Goal: Task Accomplishment & Management: Complete application form

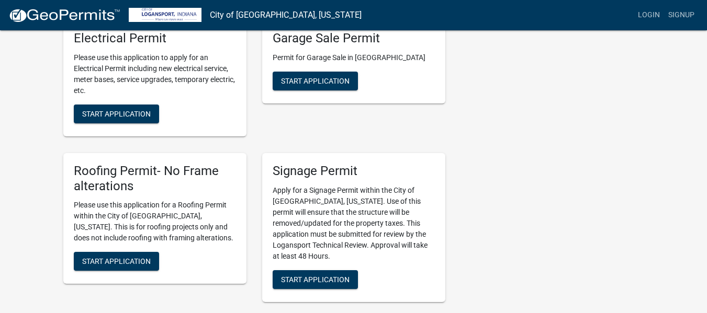
scroll to position [305, 0]
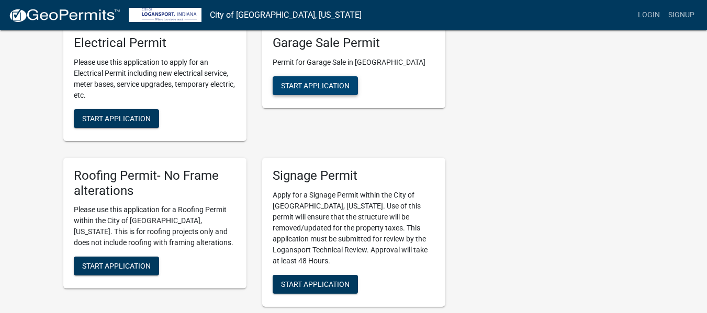
click at [287, 81] on span "Start Application" at bounding box center [315, 85] width 69 height 8
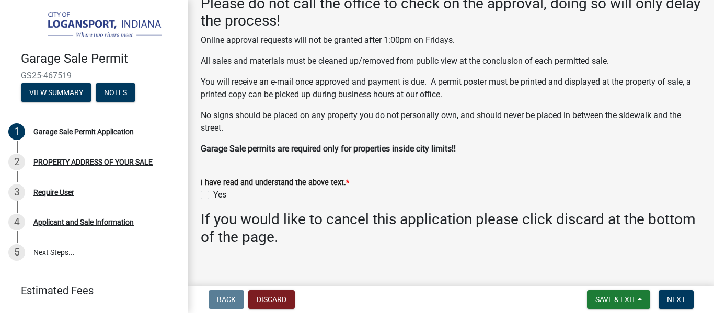
scroll to position [230, 0]
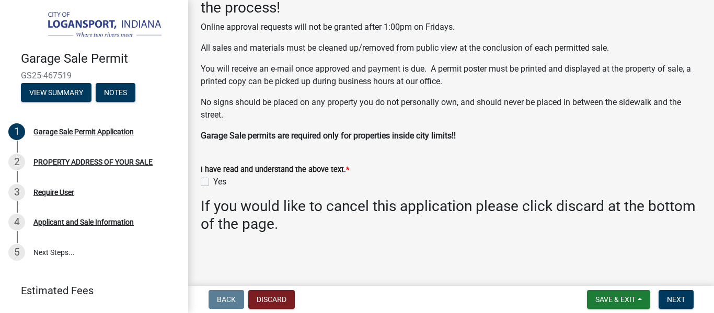
click at [213, 184] on label "Yes" at bounding box center [219, 182] width 13 height 13
click at [213, 183] on input "Yes" at bounding box center [216, 179] width 7 height 7
checkbox input "true"
click at [664, 302] on button "Next" at bounding box center [676, 299] width 35 height 19
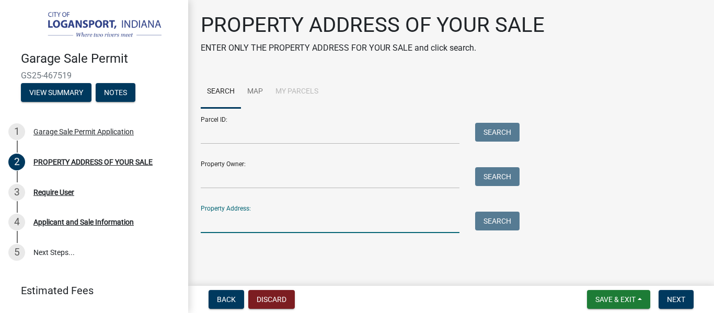
click at [412, 213] on input "Property Address:" at bounding box center [330, 222] width 259 height 21
type input "[STREET_ADDRESS]"
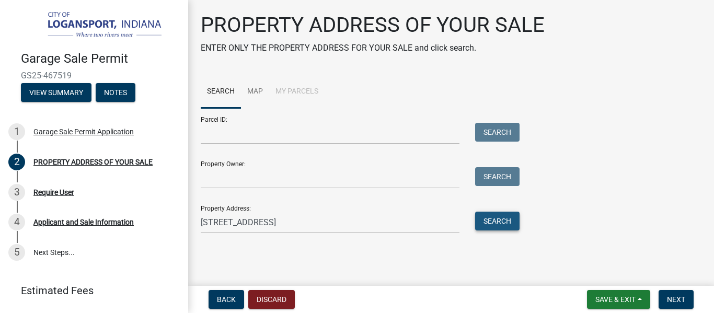
click at [492, 223] on button "Search" at bounding box center [497, 221] width 44 height 19
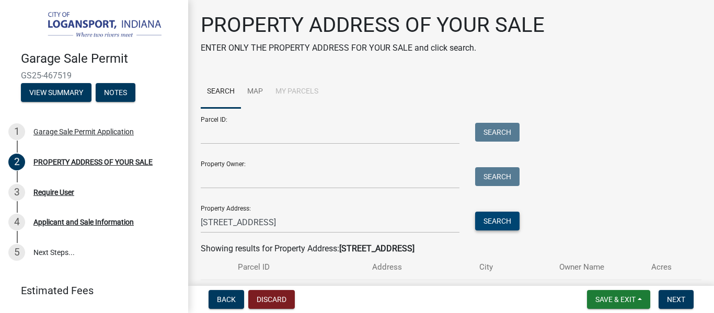
scroll to position [25, 0]
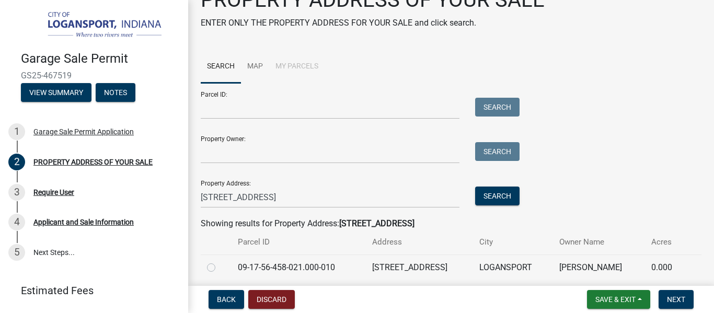
click at [220, 261] on label at bounding box center [220, 261] width 0 height 0
click at [220, 268] on input "radio" at bounding box center [223, 264] width 7 height 7
radio input "true"
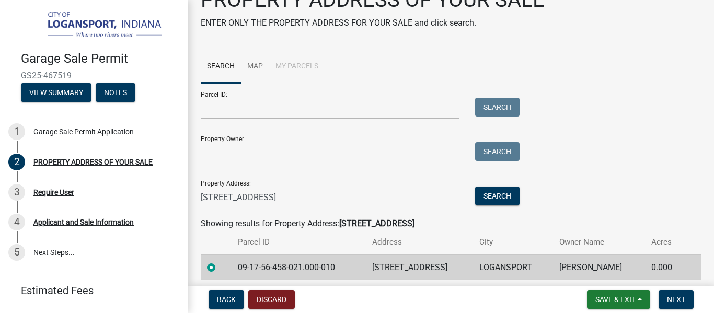
scroll to position [64, 0]
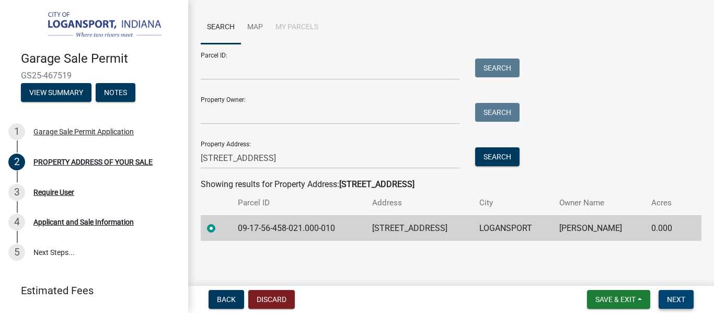
click at [673, 303] on span "Next" at bounding box center [676, 299] width 18 height 8
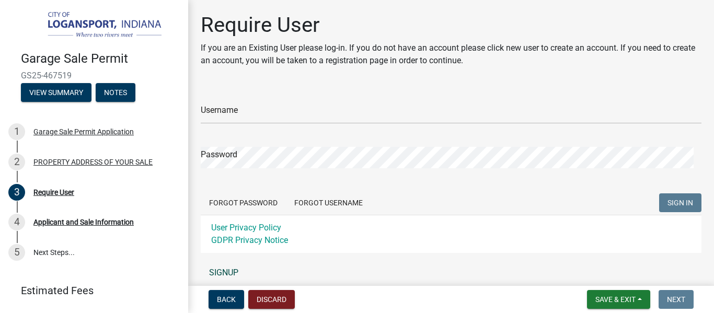
scroll to position [42, 0]
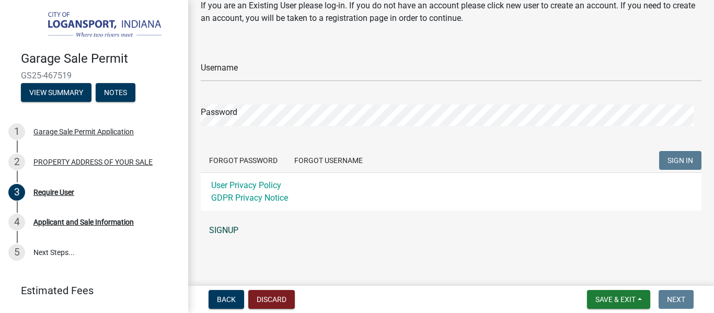
click at [434, 240] on link "SIGNUP" at bounding box center [451, 230] width 501 height 21
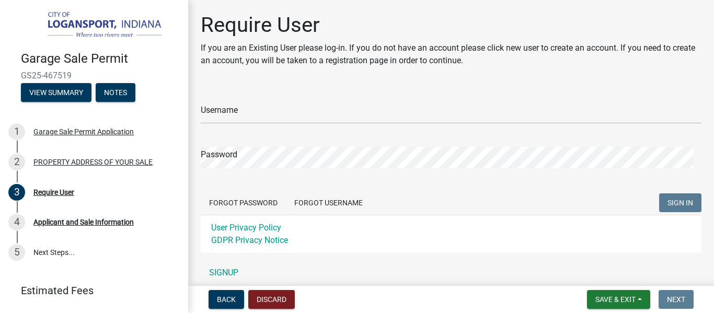
click at [641, 33] on h1 "Require User" at bounding box center [451, 25] width 501 height 25
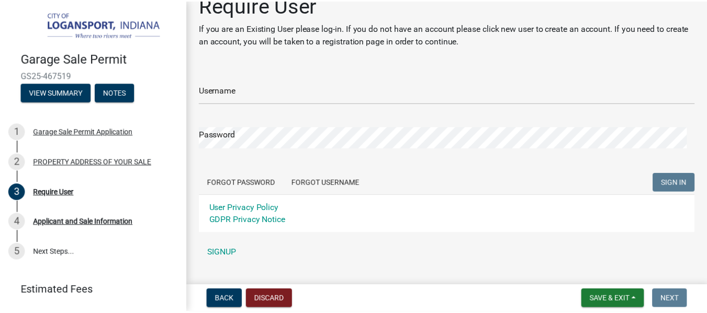
scroll to position [18, 0]
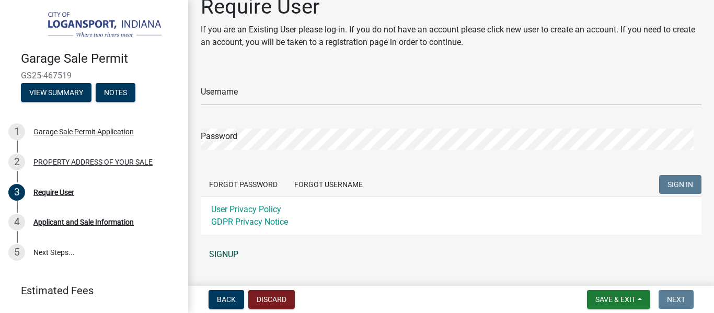
click at [220, 261] on link "SIGNUP" at bounding box center [451, 254] width 501 height 21
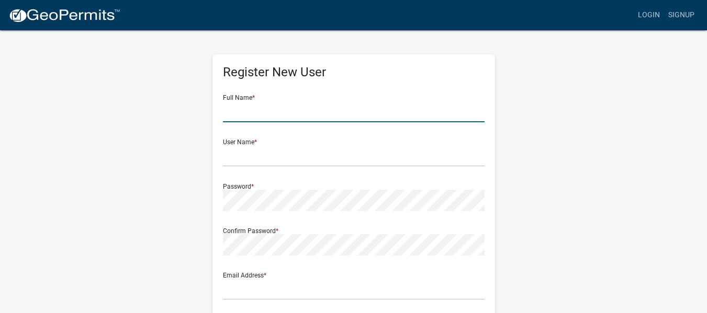
click at [419, 115] on input "text" at bounding box center [353, 111] width 261 height 21
type input "[PERSON_NAME]"
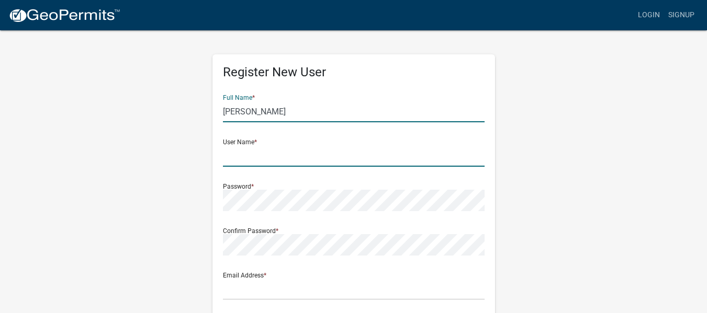
click at [232, 153] on input "text" at bounding box center [353, 155] width 261 height 21
type input "G"
click at [423, 115] on input "[PERSON_NAME]" at bounding box center [353, 111] width 261 height 21
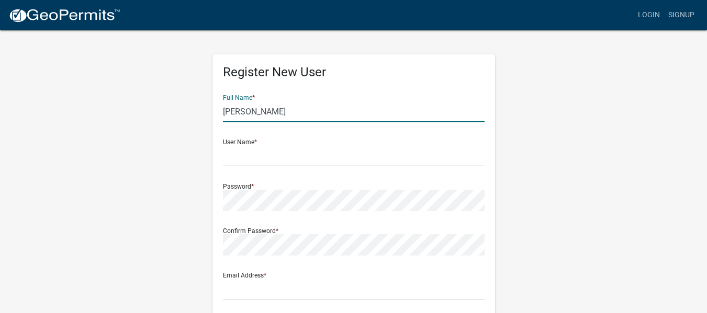
type input "[PERSON_NAME]"
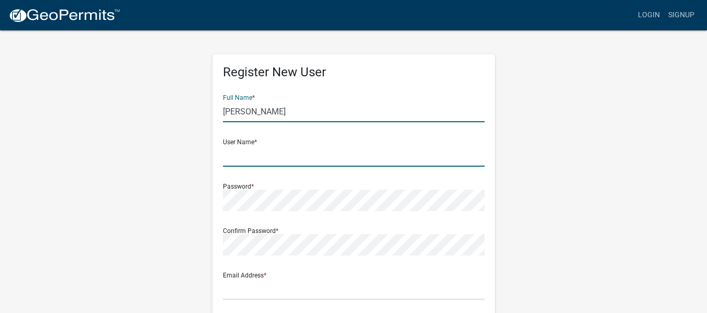
click at [408, 160] on input "text" at bounding box center [353, 155] width 261 height 21
type input "gomeza20"
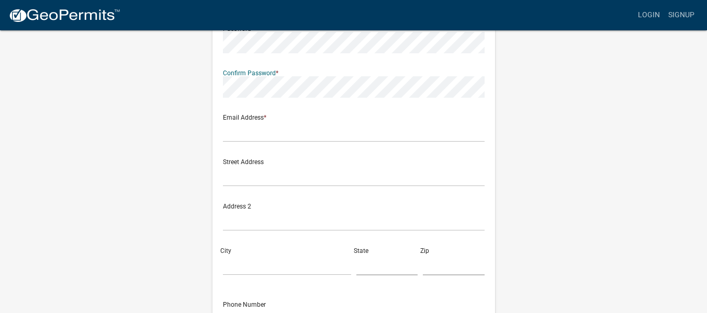
scroll to position [158, 0]
click at [419, 127] on input "text" at bounding box center [353, 130] width 261 height 21
type input "[EMAIL_ADDRESS][DOMAIN_NAME]"
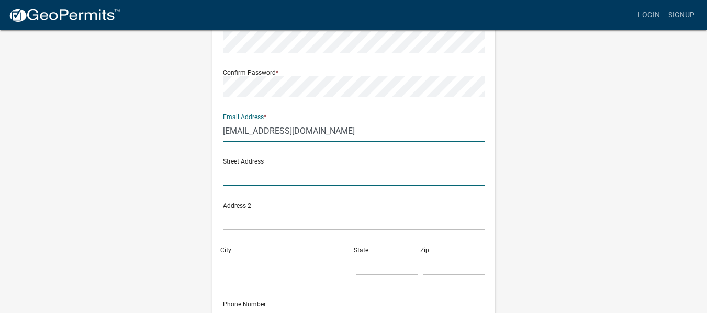
click at [365, 178] on input "text" at bounding box center [353, 175] width 261 height 21
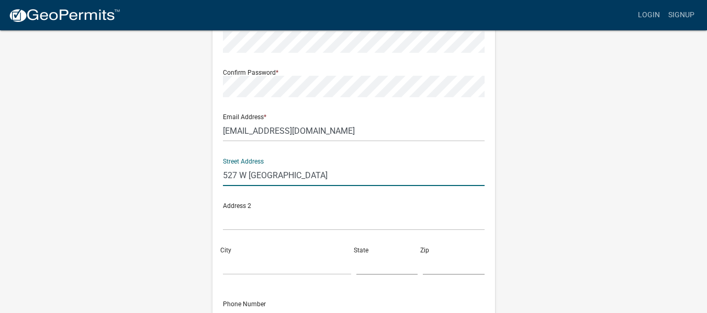
type input "527 W [GEOGRAPHIC_DATA]"
click at [315, 259] on input "City" at bounding box center [287, 264] width 128 height 21
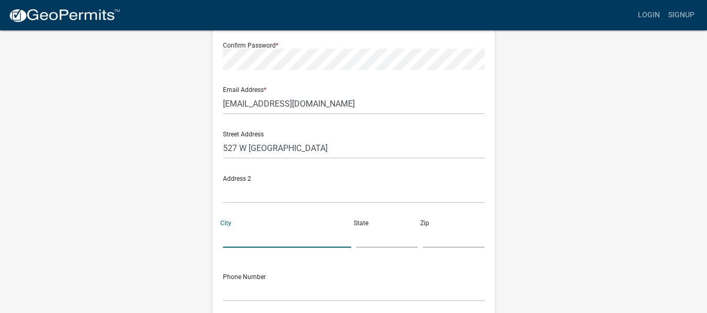
scroll to position [191, 0]
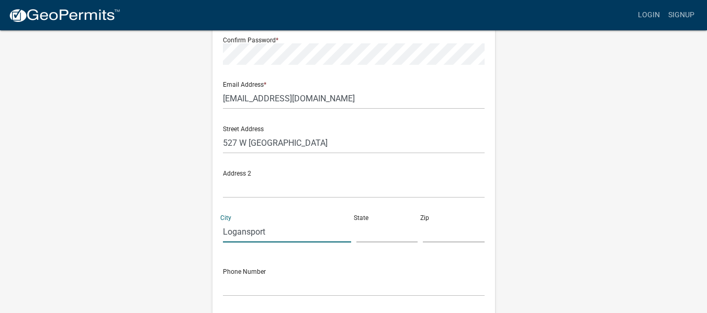
type input "Logansport"
click at [380, 242] on input "text" at bounding box center [387, 231] width 62 height 21
click at [448, 235] on input "text" at bounding box center [454, 231] width 62 height 21
click at [391, 234] on input "In" at bounding box center [387, 231] width 62 height 21
type input "[US_STATE]"
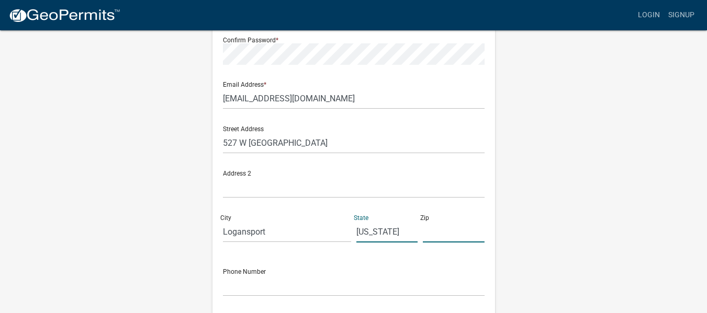
click at [454, 242] on input "text" at bounding box center [454, 231] width 62 height 21
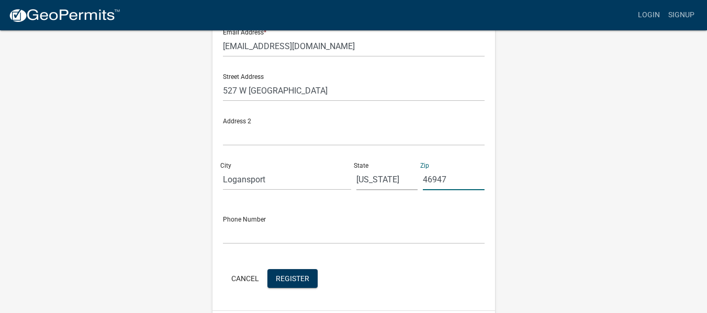
scroll to position [276, 0]
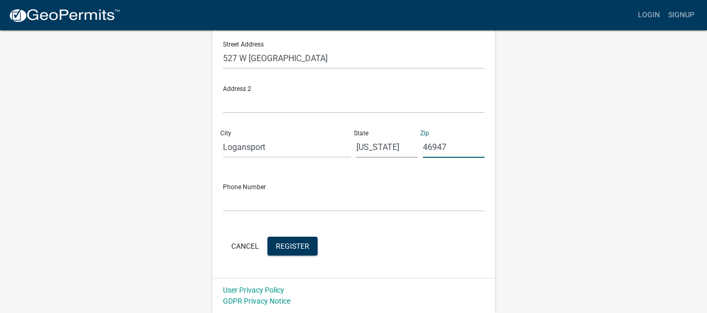
type input "46947"
click at [401, 218] on form "Full Name * [PERSON_NAME] User Name * gomeza20 Password * Confirm Password * Em…" at bounding box center [353, 35] width 261 height 448
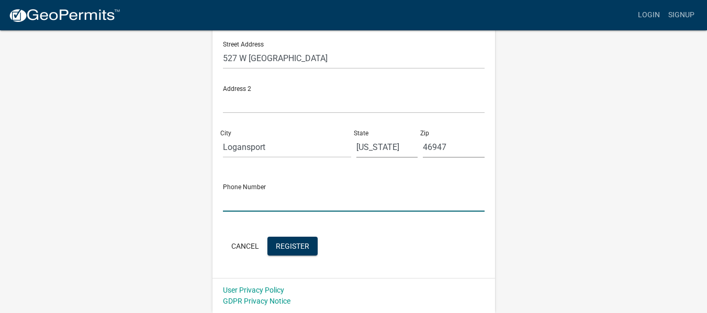
click at [408, 210] on input "text" at bounding box center [353, 200] width 261 height 21
type input "5747029974"
click at [306, 243] on span "Register" at bounding box center [292, 246] width 33 height 8
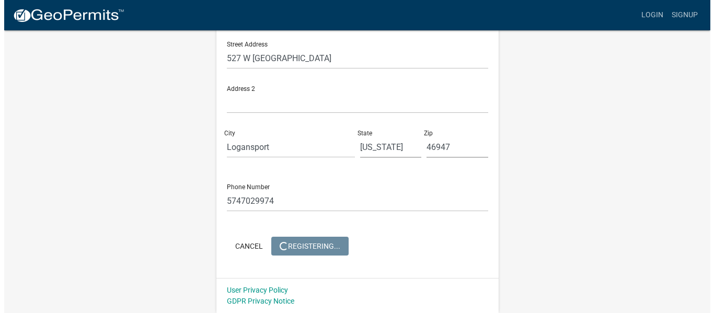
scroll to position [0, 0]
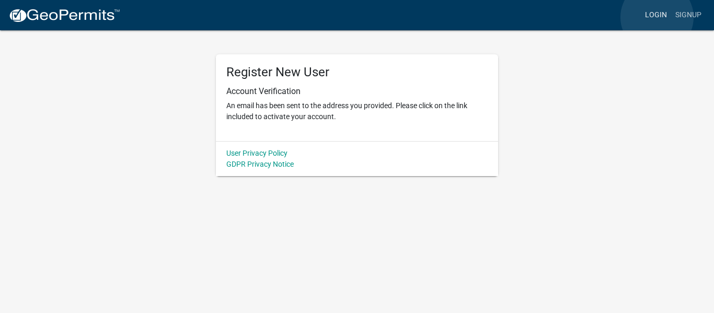
click at [657, 17] on link "Login" at bounding box center [656, 15] width 30 height 20
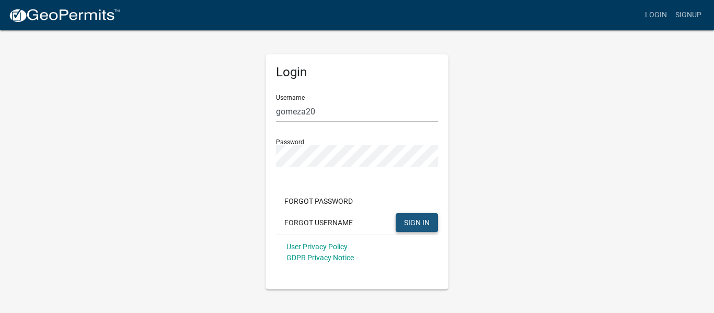
click at [419, 223] on span "SIGN IN" at bounding box center [417, 222] width 26 height 8
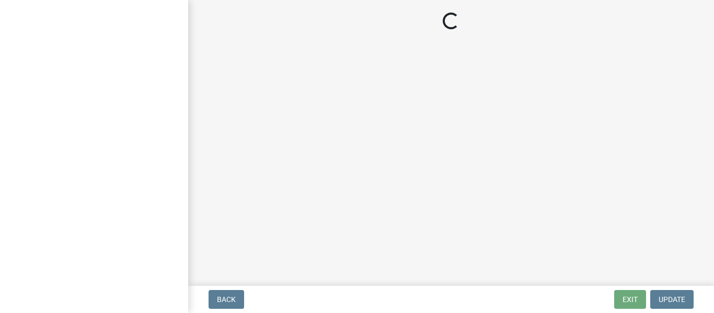
click at [352, 220] on body "Internet Explorer does NOT work with GeoPermits. Get a new browser for more sec…" at bounding box center [357, 156] width 714 height 313
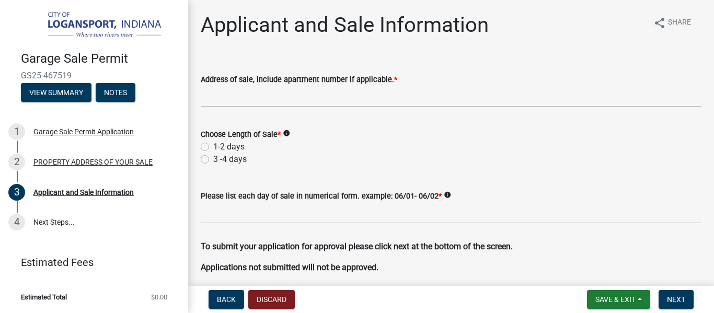
click at [236, 149] on label "1-2 days" at bounding box center [228, 147] width 31 height 13
click at [220, 147] on input "1-2 days" at bounding box center [216, 144] width 7 height 7
radio input "true"
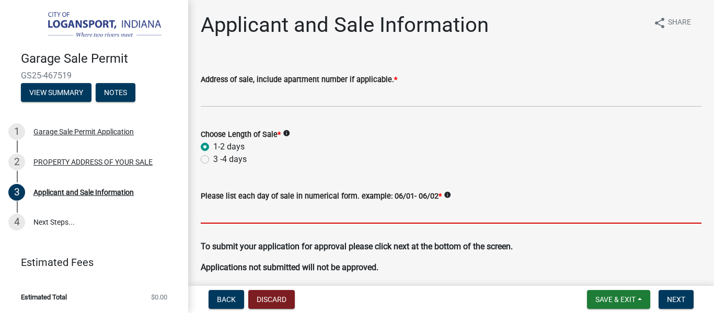
click at [251, 220] on input "Please list each day of sale in numerical form. example: 06/01- 06/02 *" at bounding box center [451, 212] width 501 height 21
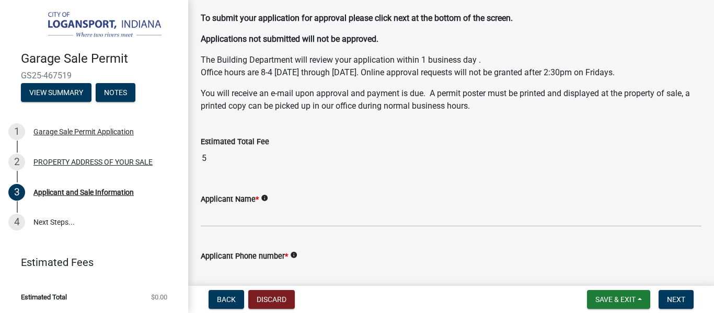
scroll to position [234, 0]
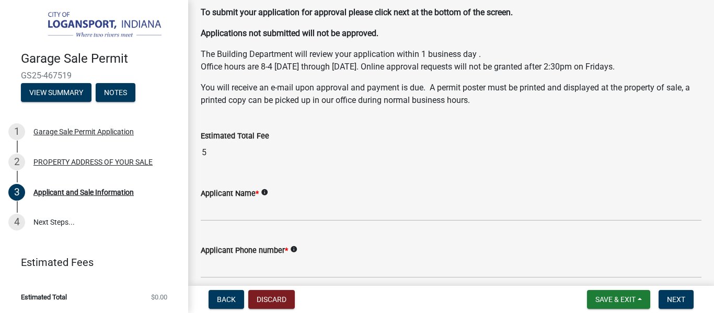
type input "08/22 - 08/23"
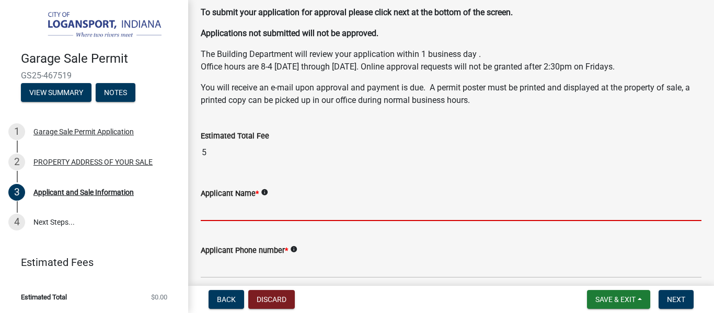
click at [634, 208] on input "Applicant Name *" at bounding box center [451, 210] width 501 height 21
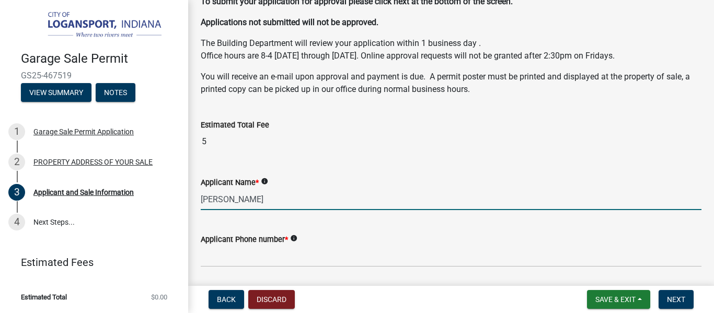
scroll to position [280, 0]
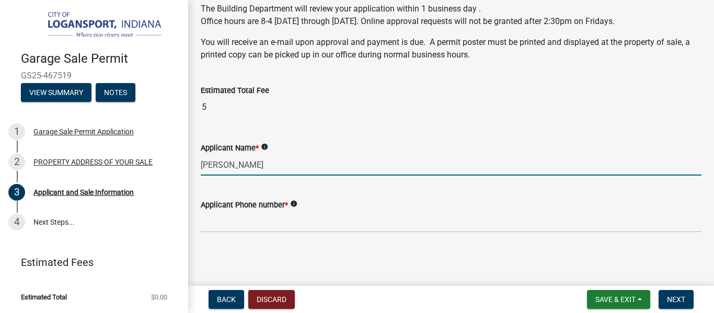
type input "[PERSON_NAME]"
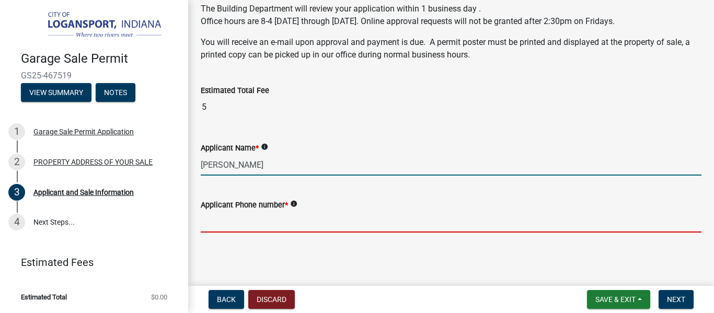
click at [436, 231] on input "Applicant Phone number *" at bounding box center [451, 221] width 501 height 21
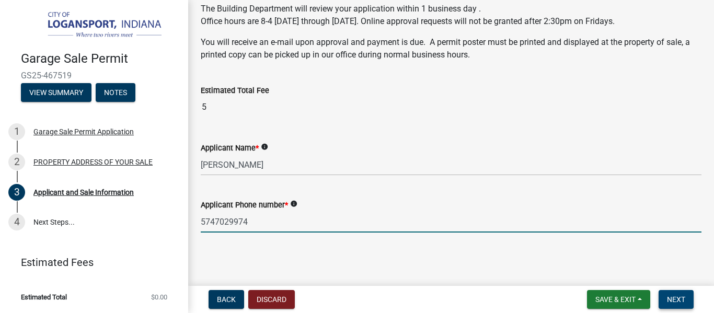
type input "5747029974"
click at [674, 297] on span "Next" at bounding box center [676, 299] width 18 height 8
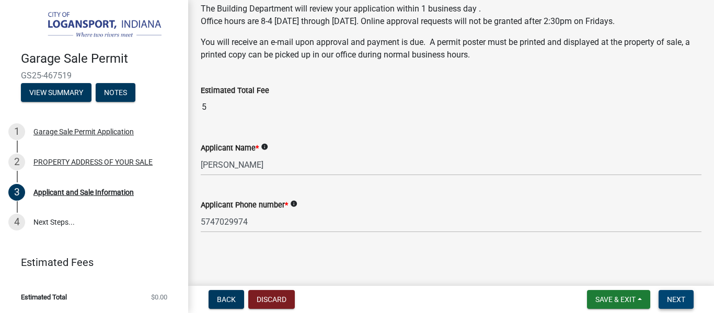
click at [675, 295] on span "Next" at bounding box center [676, 299] width 18 height 8
click at [22, 232] on link "4 Next Steps..." at bounding box center [94, 222] width 188 height 30
click at [32, 227] on link "4 Next Steps..." at bounding box center [94, 222] width 188 height 30
click at [681, 295] on span "Next" at bounding box center [676, 299] width 18 height 8
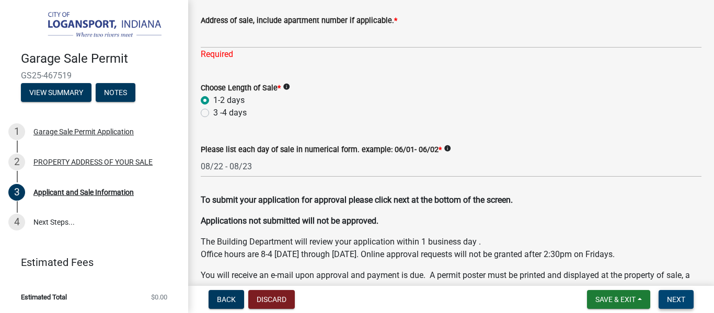
scroll to position [0, 0]
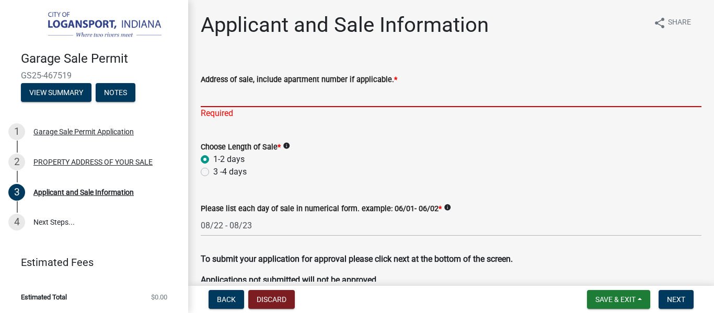
click at [594, 92] on input "Address of sale, include apartment number if applicable. *" at bounding box center [451, 96] width 501 height 21
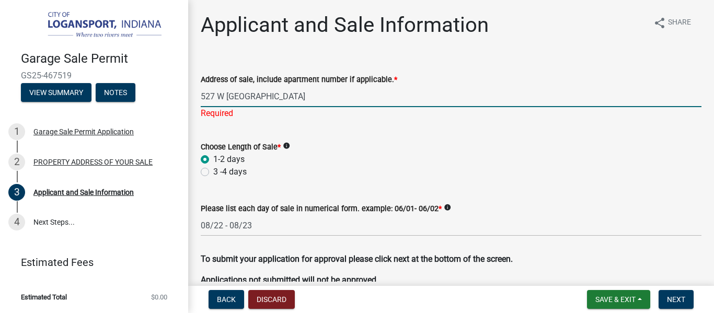
type input "[STREET_ADDRESS]"
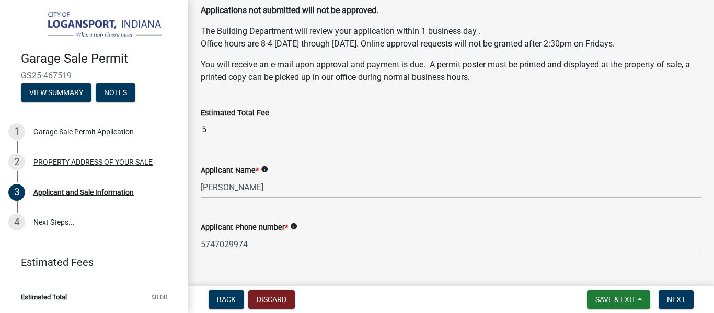
scroll to position [292, 0]
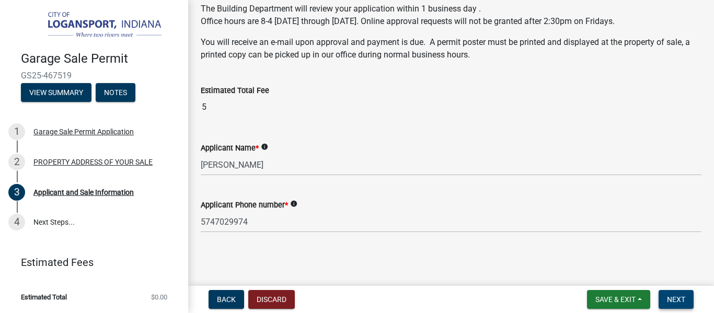
click at [674, 304] on button "Next" at bounding box center [676, 299] width 35 height 19
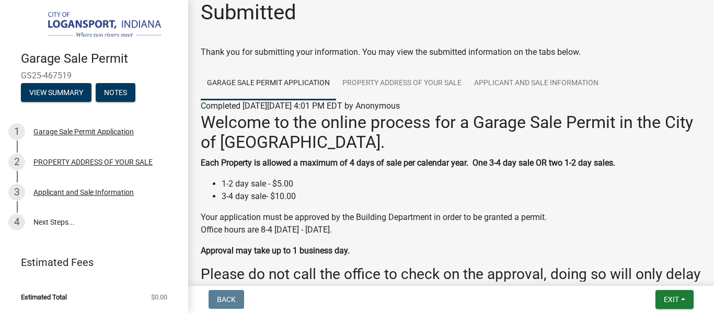
scroll to position [13, 0]
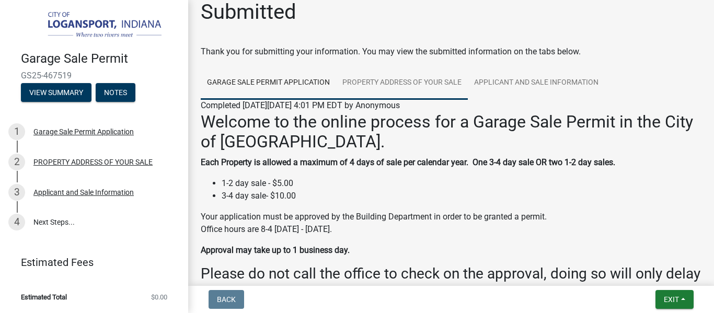
click at [452, 95] on link "PROPERTY ADDRESS OF YOUR SALE" at bounding box center [402, 82] width 132 height 33
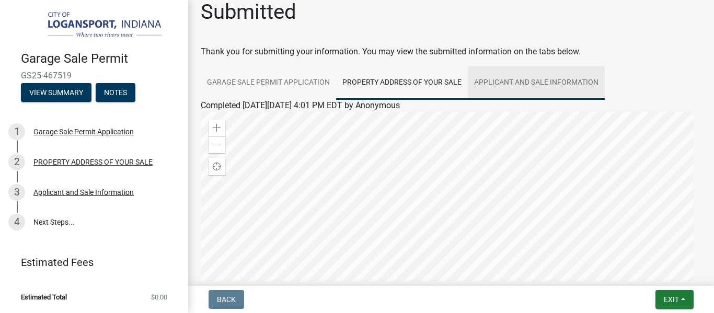
click at [537, 84] on link "Applicant and Sale Information" at bounding box center [536, 82] width 137 height 33
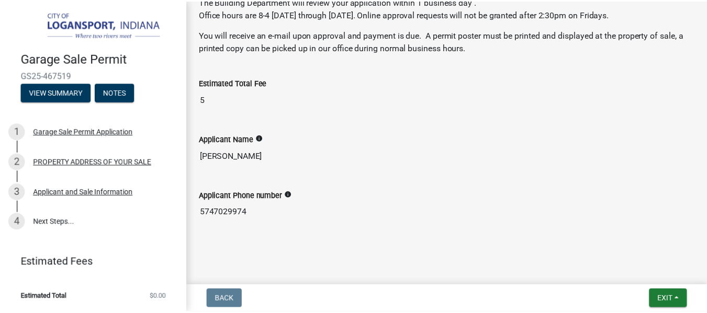
scroll to position [352, 0]
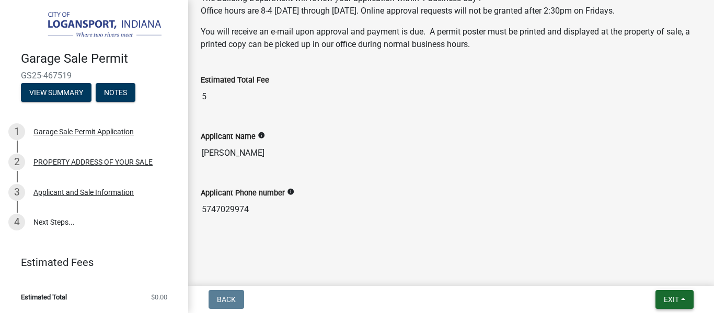
click at [676, 299] on span "Exit" at bounding box center [671, 299] width 15 height 8
click at [657, 271] on button "Save & Exit" at bounding box center [652, 272] width 84 height 25
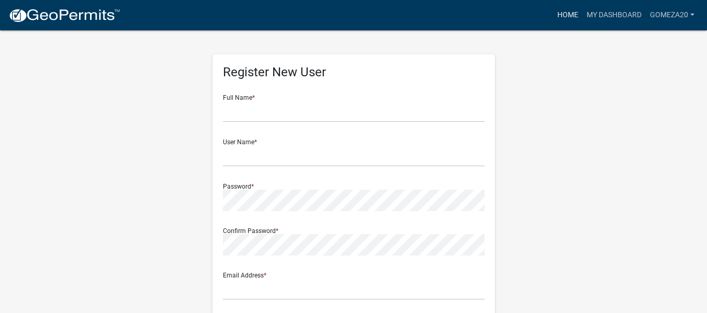
click at [564, 17] on link "Home" at bounding box center [567, 15] width 29 height 20
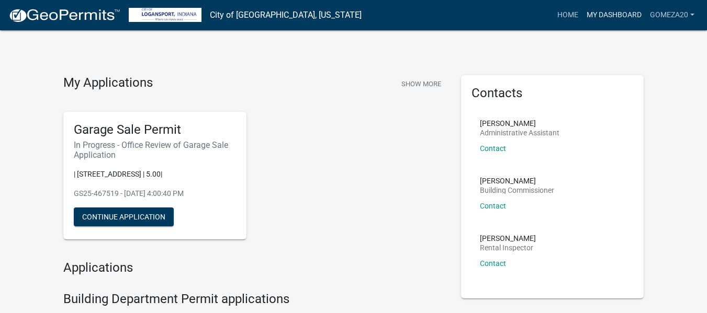
click at [602, 14] on link "My Dashboard" at bounding box center [613, 15] width 63 height 20
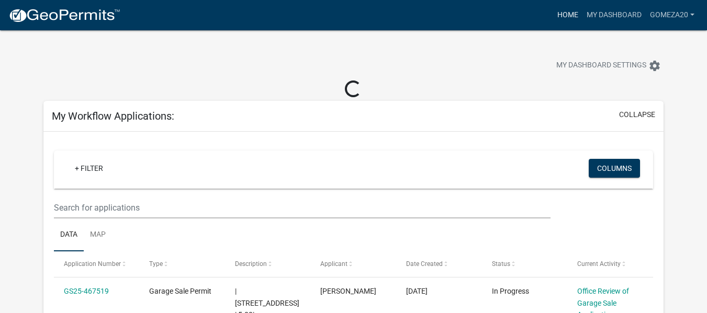
click at [569, 16] on link "Home" at bounding box center [567, 15] width 29 height 20
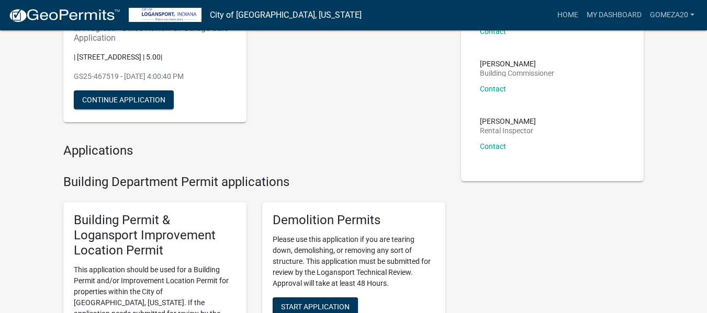
scroll to position [115, 0]
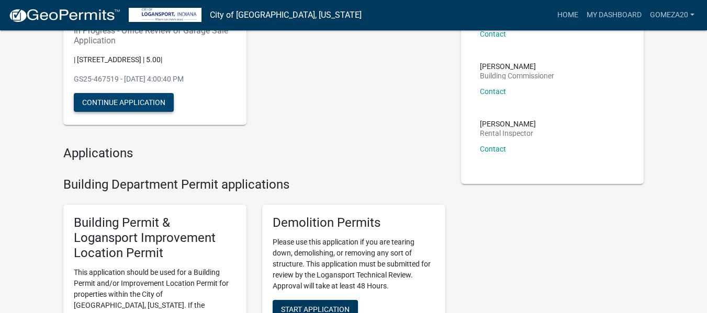
click at [75, 104] on button "Continue Application" at bounding box center [124, 102] width 100 height 19
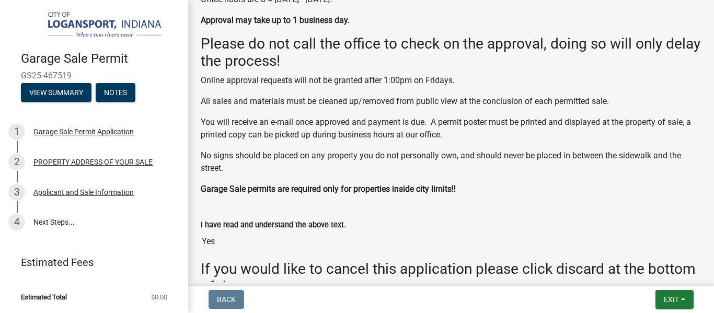
scroll to position [318, 0]
